Goal: Find specific page/section: Find specific page/section

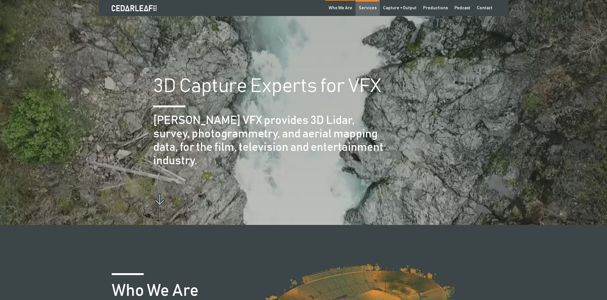
click at [368, 7] on div "Services" at bounding box center [368, 8] width 18 height 6
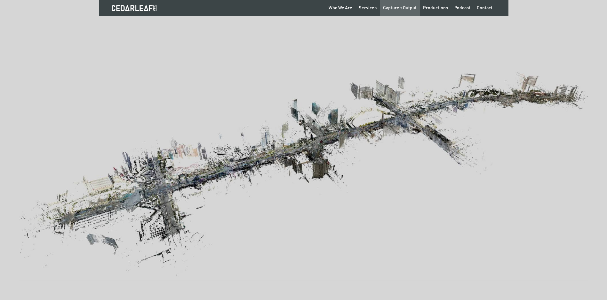
scroll to position [1047, 0]
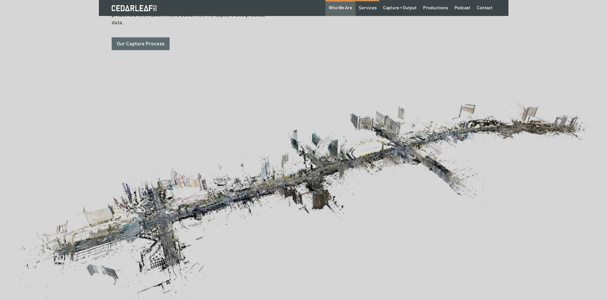
click at [352, 8] on div "Who We Are" at bounding box center [340, 8] width 24 height 6
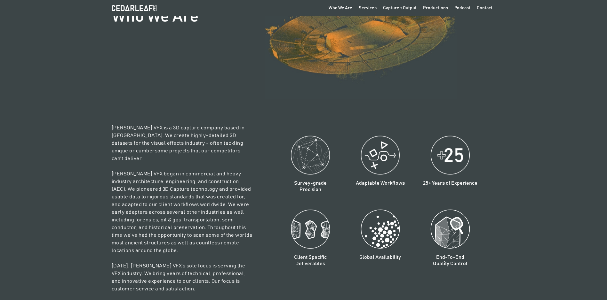
scroll to position [325, 0]
